Goal: Use online tool/utility: Utilize a website feature to perform a specific function

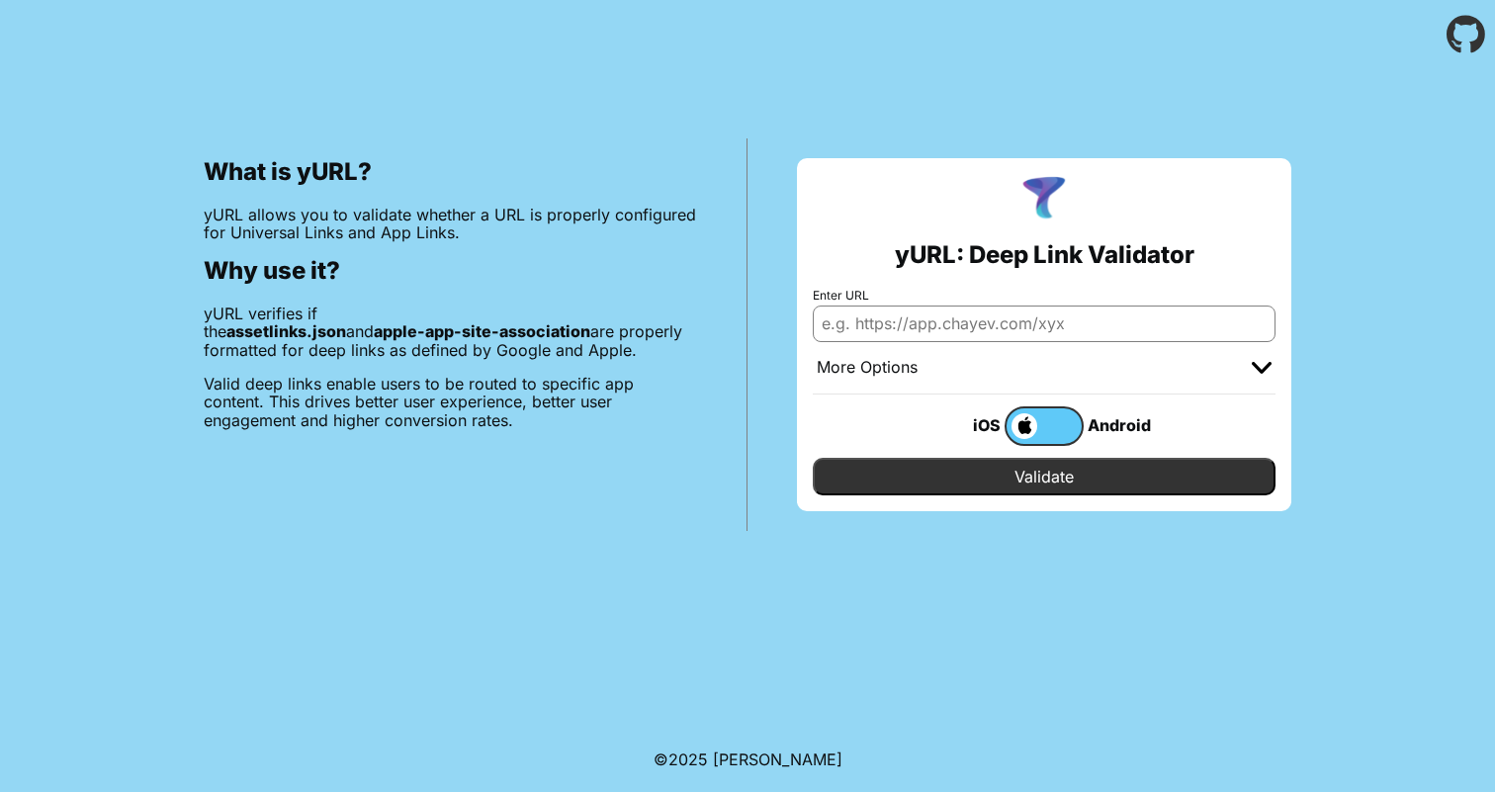
click at [1053, 326] on input "Enter URL" at bounding box center [1044, 324] width 463 height 36
type input "[DOMAIN_NAME]"
click at [1106, 477] on input "Validate" at bounding box center [1044, 477] width 463 height 38
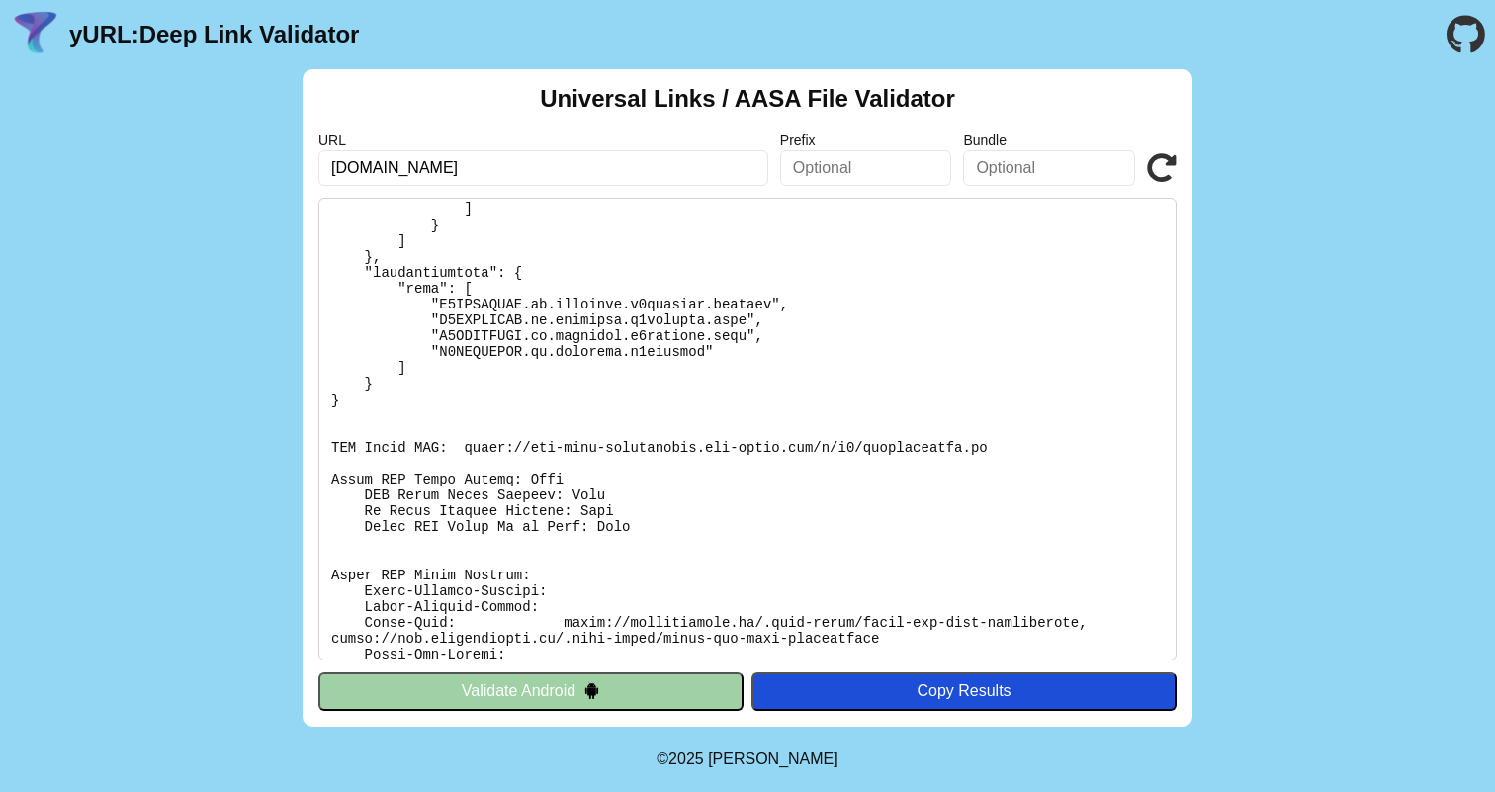
scroll to position [1266, 0]
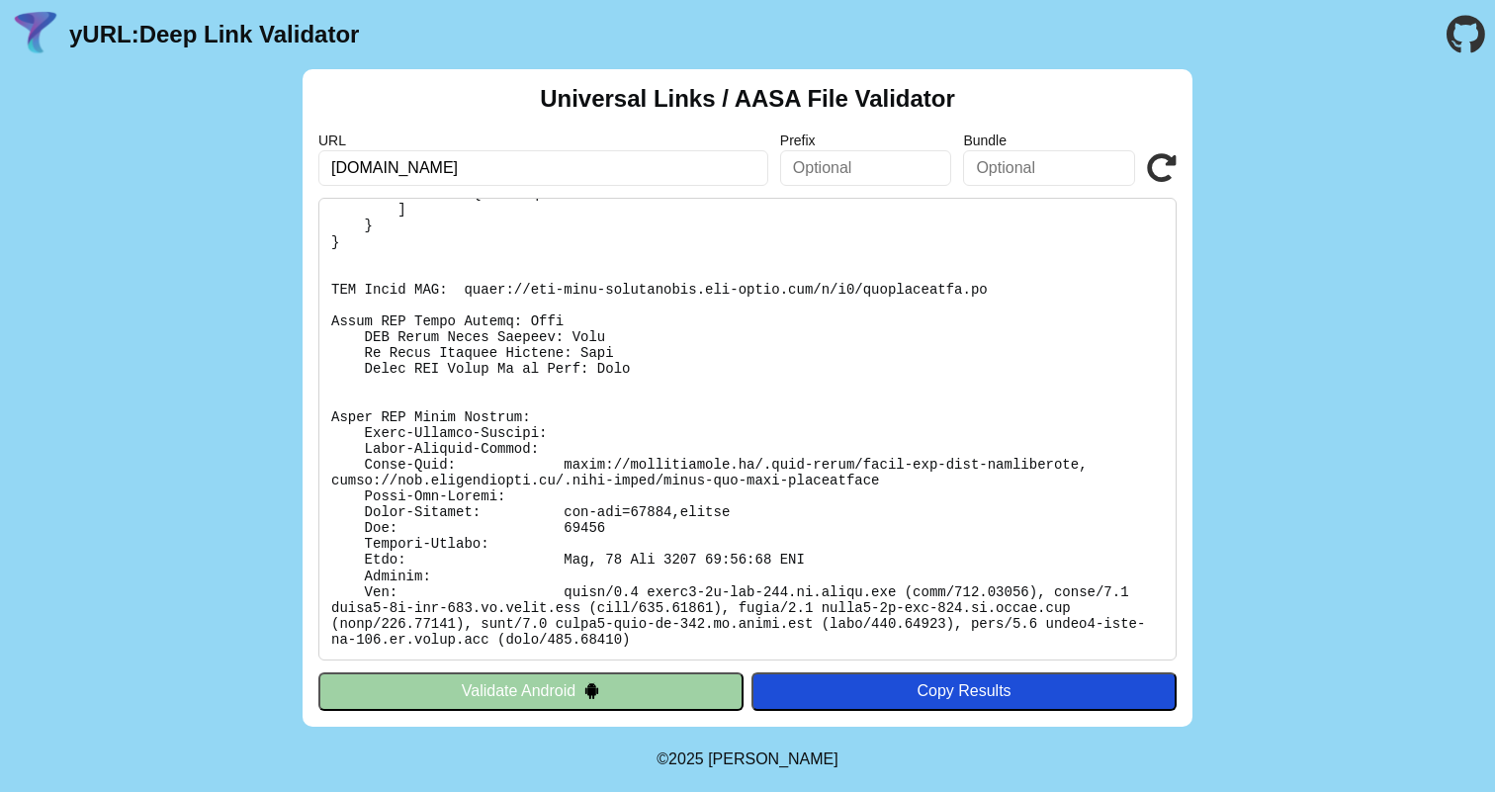
click at [646, 699] on button "Validate Android" at bounding box center [530, 691] width 425 height 38
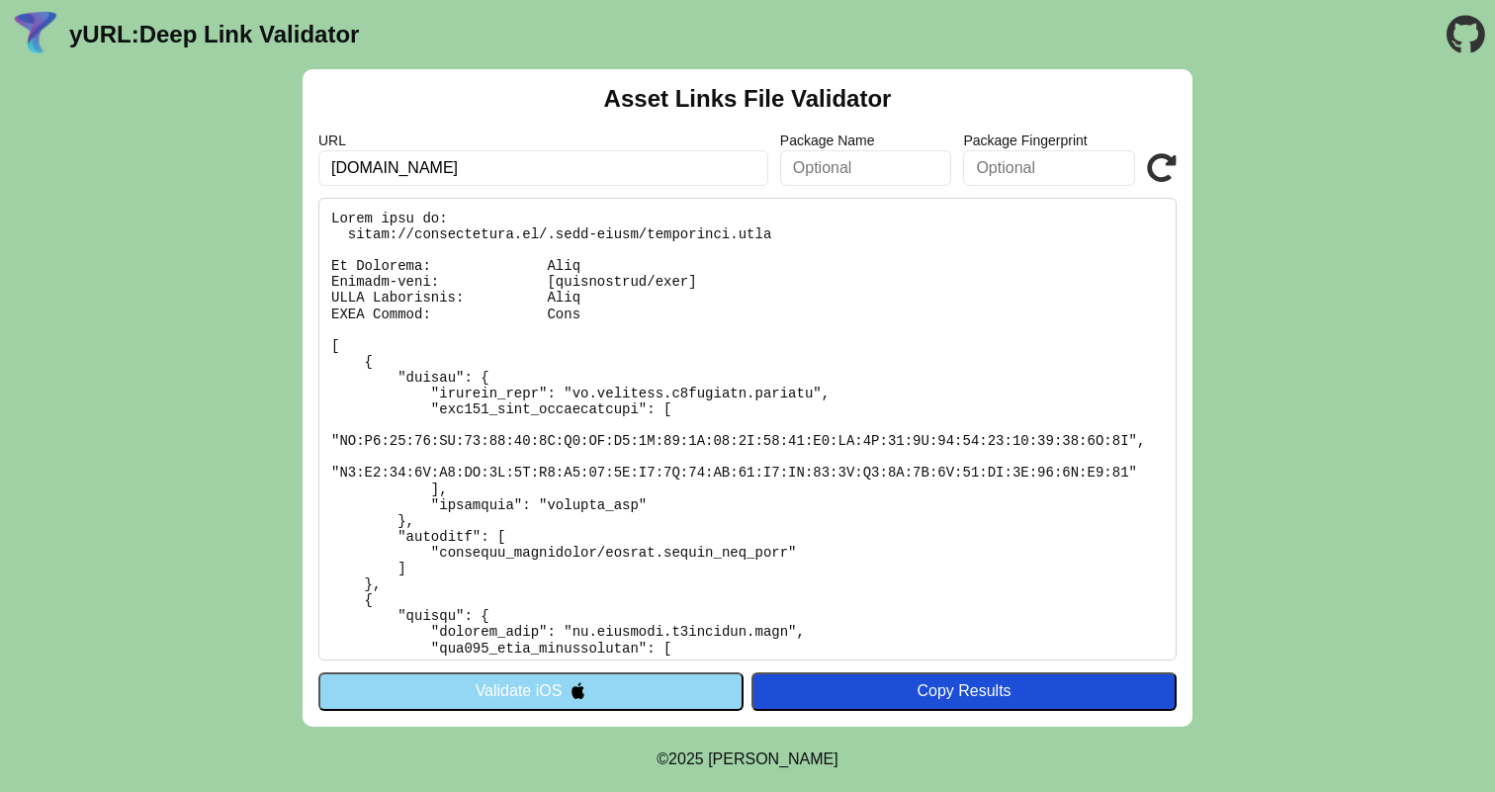
click at [1161, 166] on icon at bounding box center [1162, 168] width 30 height 30
